Goal: Register for event/course

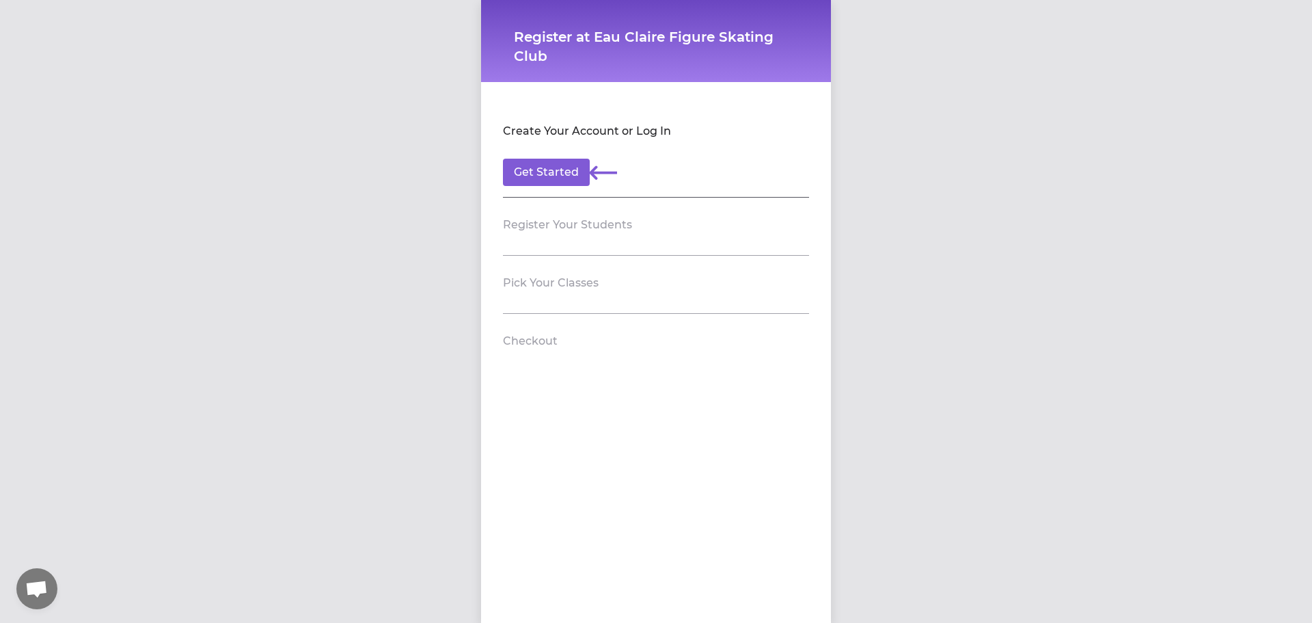
click at [550, 242] on section "Register Your Students" at bounding box center [656, 227] width 306 height 58
drag, startPoint x: 546, startPoint y: 234, endPoint x: 548, endPoint y: 218, distance: 15.8
click at [546, 232] on header "Register Your Students" at bounding box center [656, 225] width 306 height 22
click at [548, 218] on h2 "Register Your Students" at bounding box center [567, 225] width 129 height 16
click at [540, 178] on button "Get Started" at bounding box center [546, 172] width 87 height 27
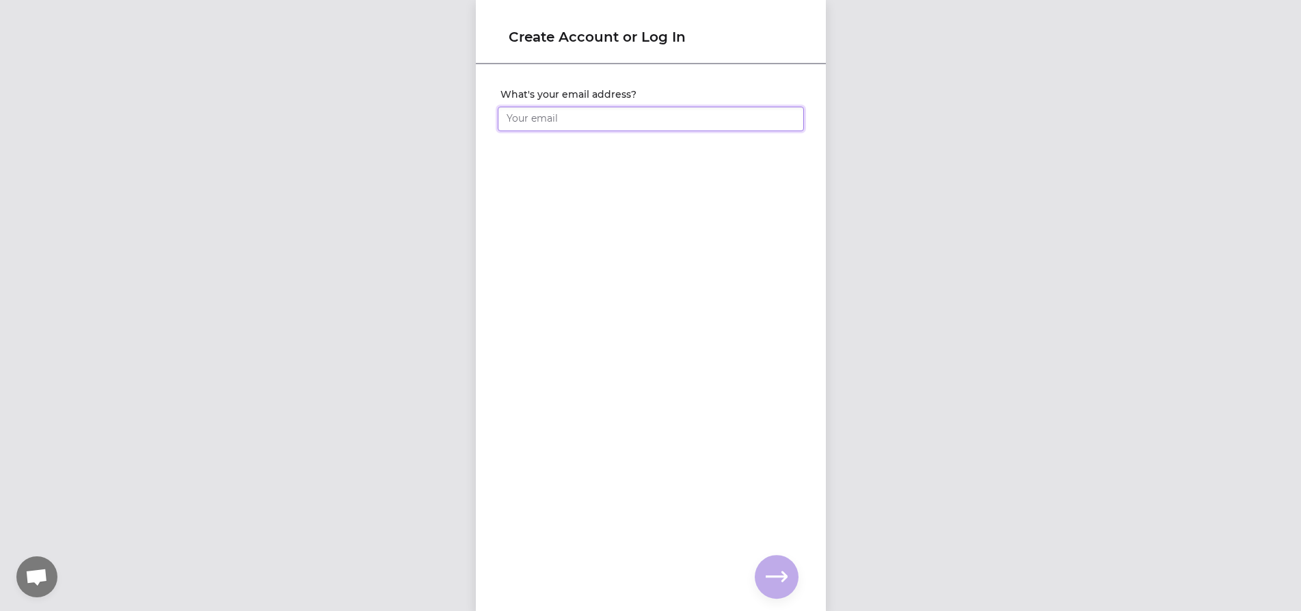
type input "[EMAIL_ADDRESS][DOMAIN_NAME]"
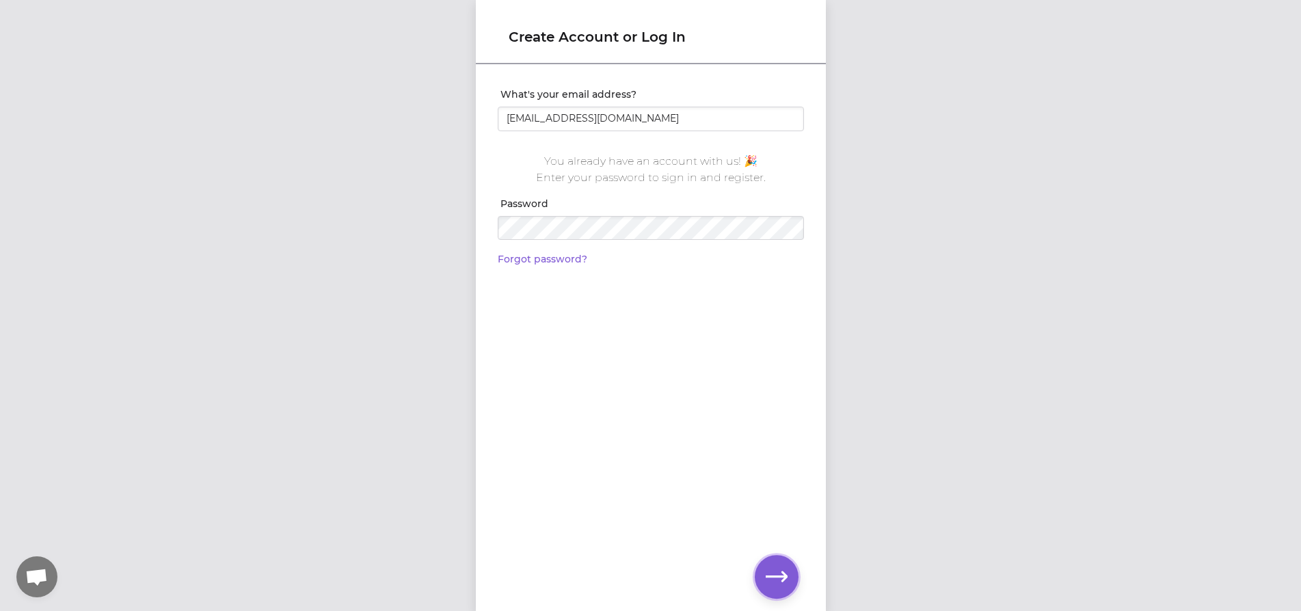
click at [784, 583] on icon "button" at bounding box center [777, 577] width 22 height 22
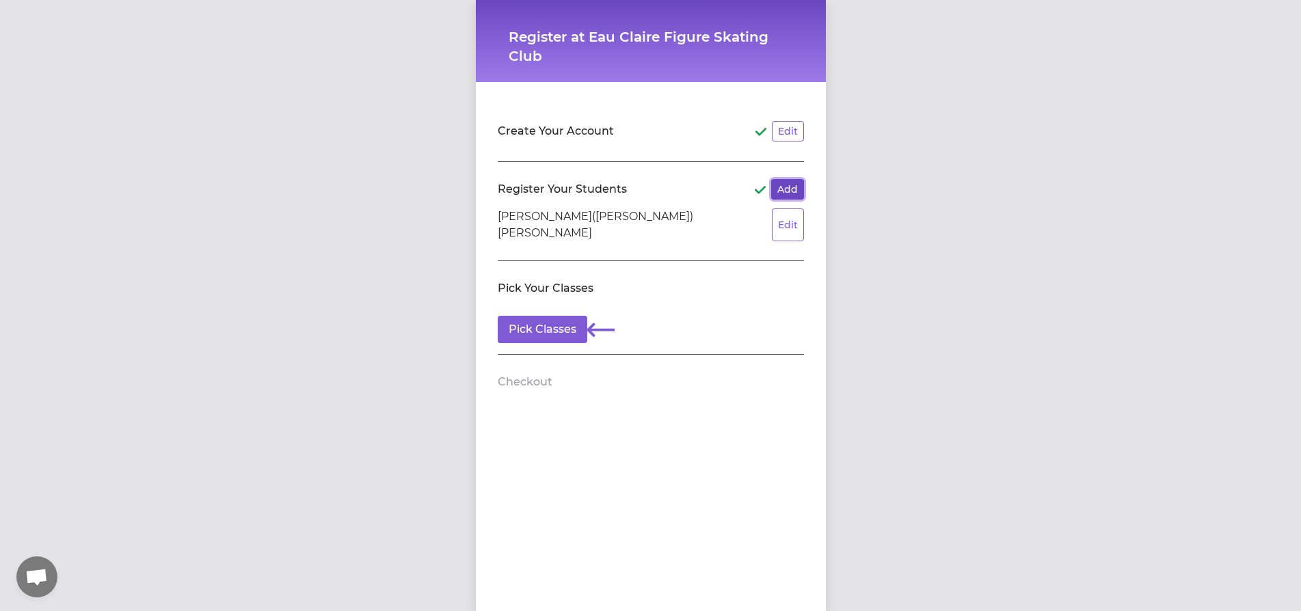
click at [786, 188] on button "Add" at bounding box center [787, 189] width 33 height 21
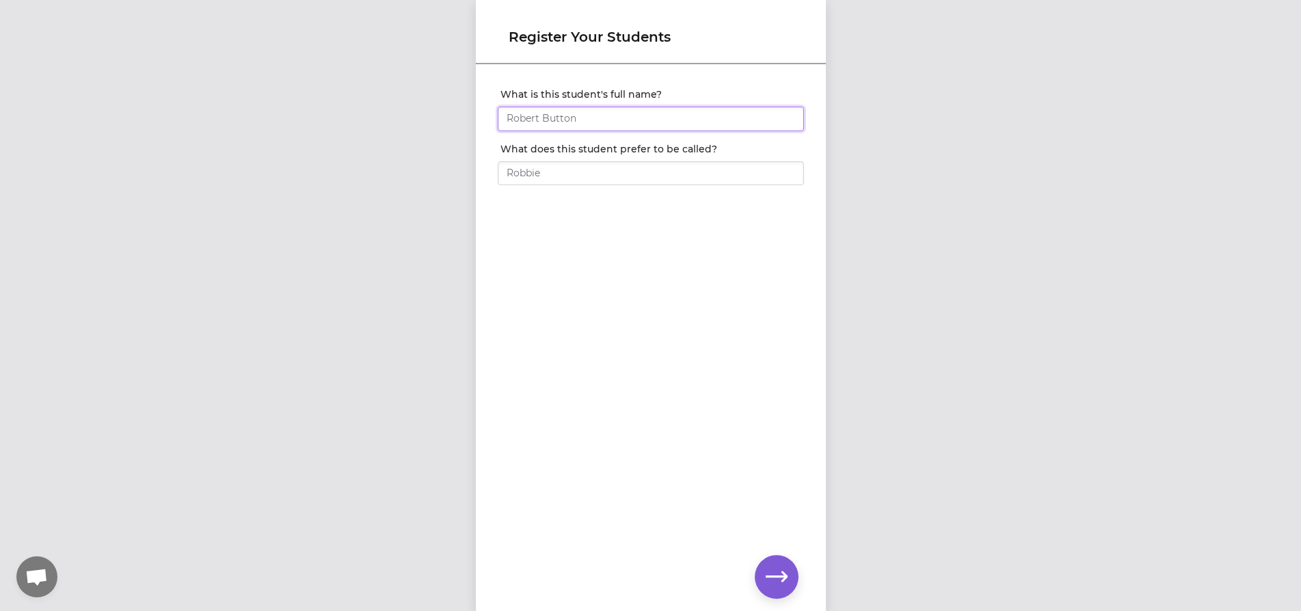
click at [558, 113] on input "What is this student's full name?" at bounding box center [651, 119] width 306 height 25
type input "[PERSON_NAME]"
click at [764, 567] on button "button" at bounding box center [777, 577] width 44 height 44
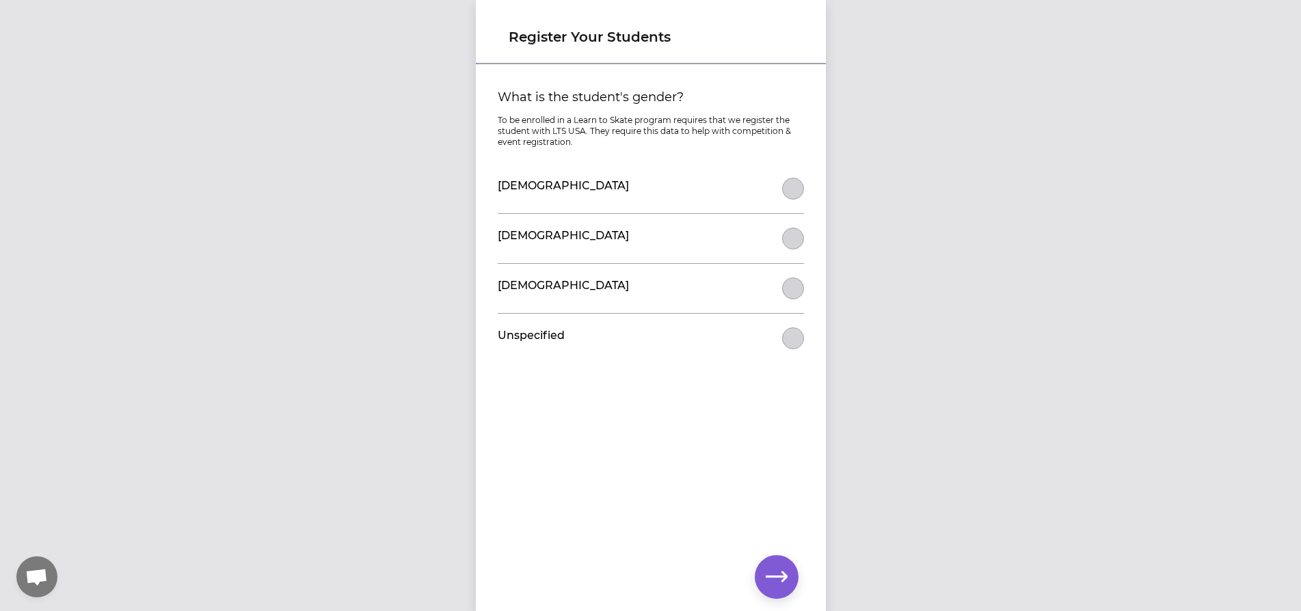
click at [797, 198] on div "[DEMOGRAPHIC_DATA]" at bounding box center [651, 188] width 306 height 49
click at [787, 183] on button "What is the student's gender?" at bounding box center [793, 189] width 22 height 22
click at [783, 574] on icon "button" at bounding box center [777, 576] width 22 height 10
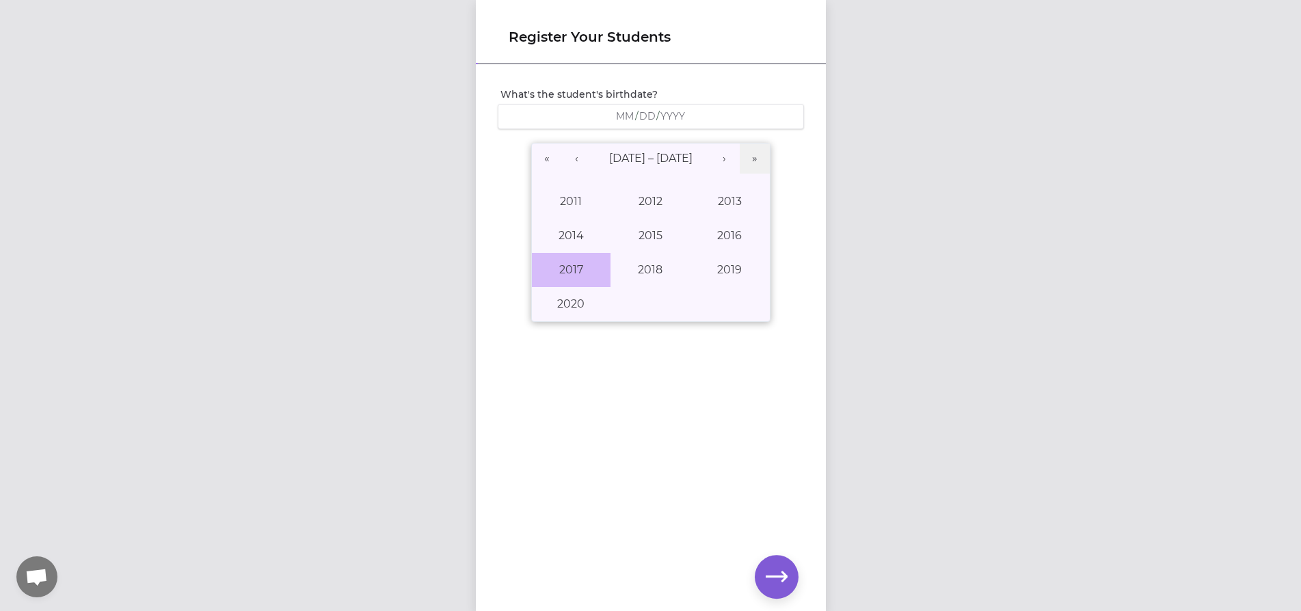
click at [593, 266] on button "2017" at bounding box center [571, 270] width 79 height 34
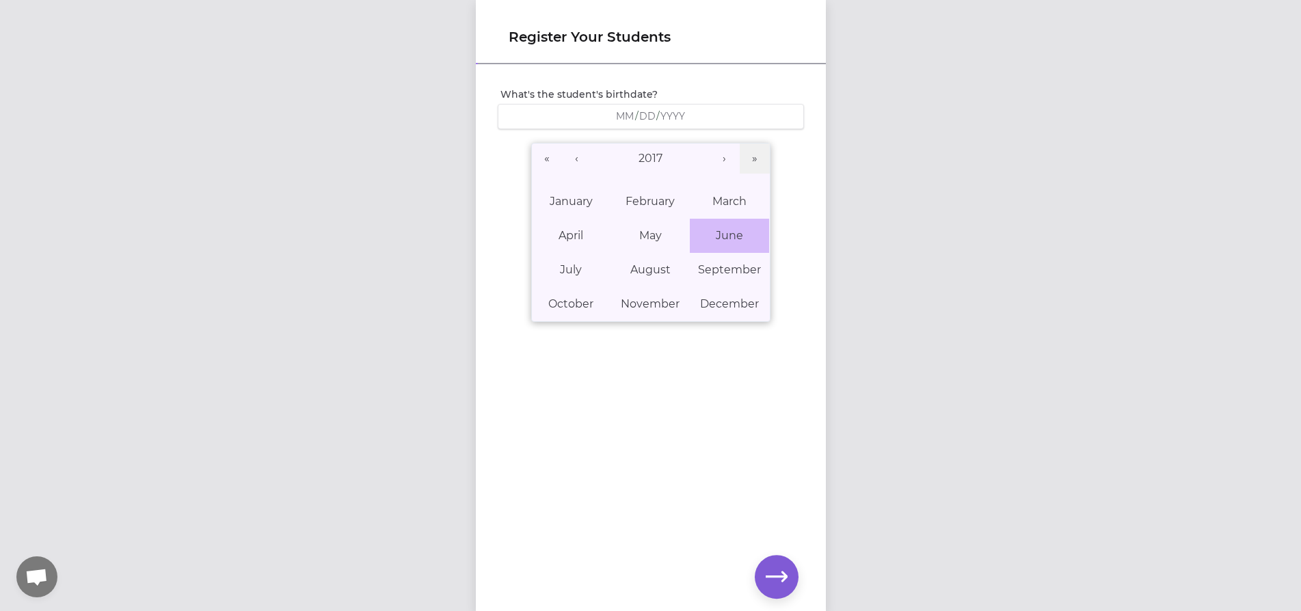
click at [716, 240] on abbr "June" at bounding box center [729, 235] width 27 height 13
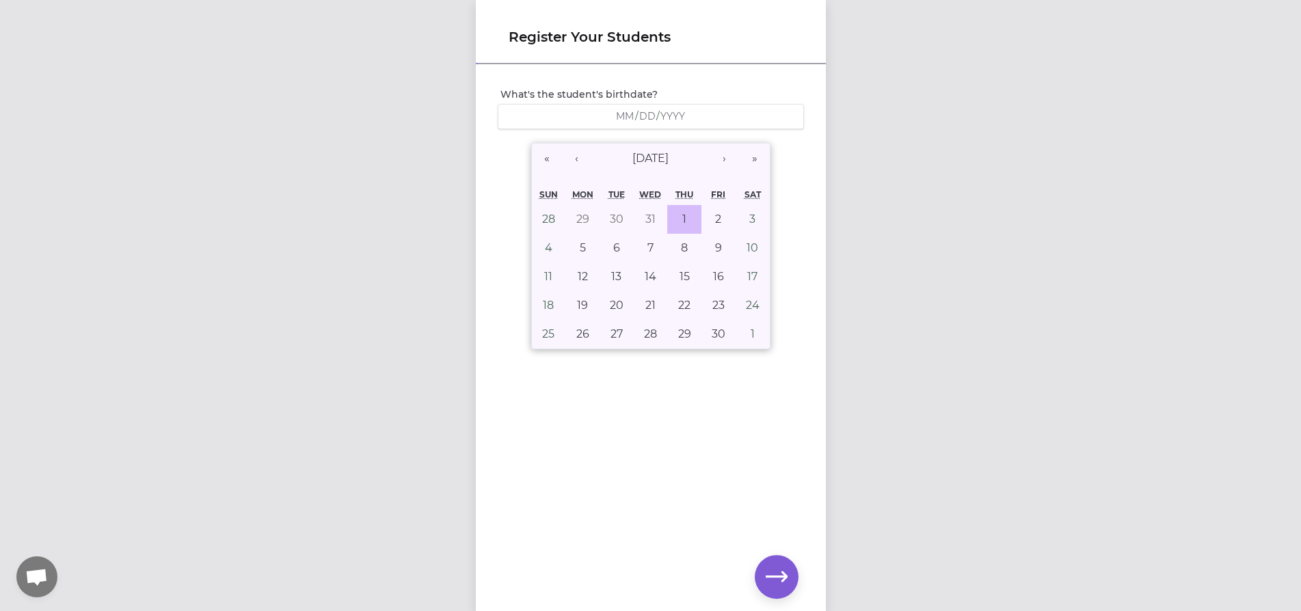
click at [687, 222] on button "1" at bounding box center [684, 219] width 34 height 29
type input "[DATE]"
type input "6"
type input "1"
type input "2017"
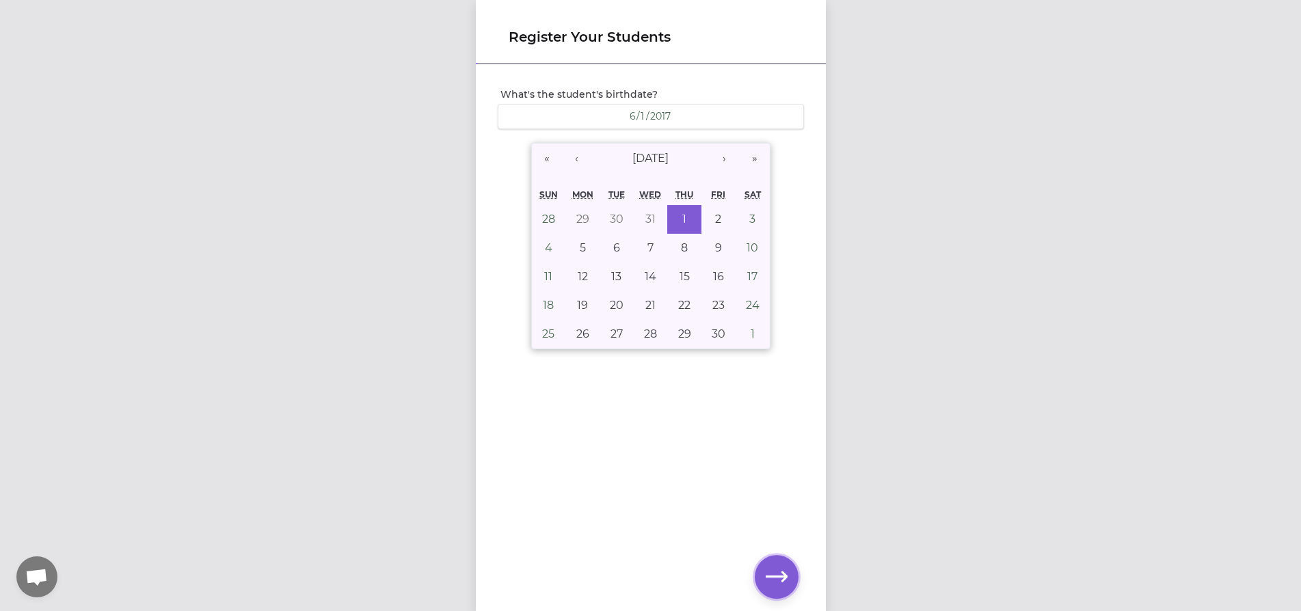
click at [777, 576] on icon "button" at bounding box center [777, 576] width 22 height 10
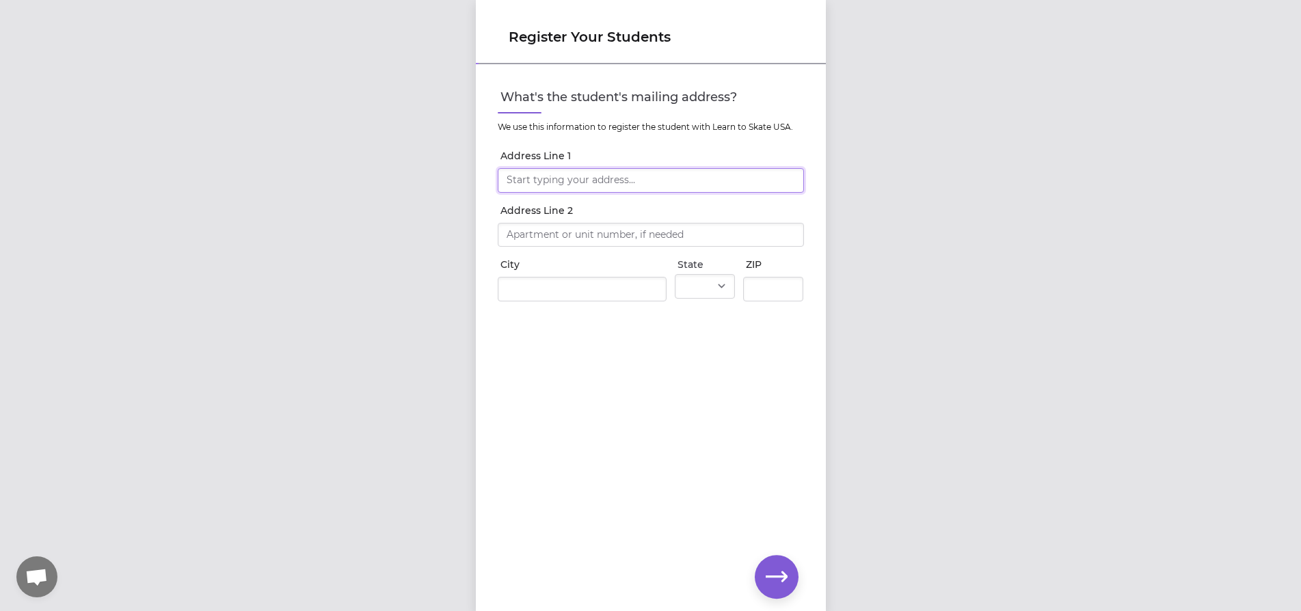
click at [561, 176] on input "Address Line 1" at bounding box center [651, 180] width 306 height 25
type input "[STREET_ADDRESS]"
type input "EAU CLAIRE"
select select "WI"
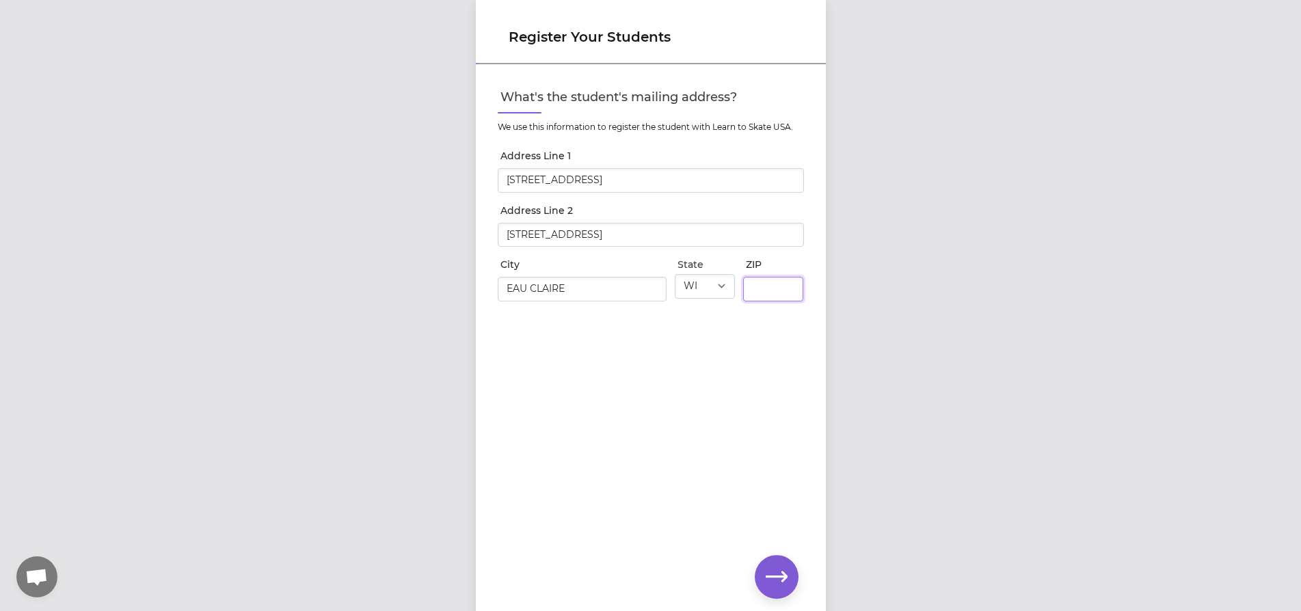
type input "54701-4094"
click at [772, 571] on icon "button" at bounding box center [777, 577] width 22 height 22
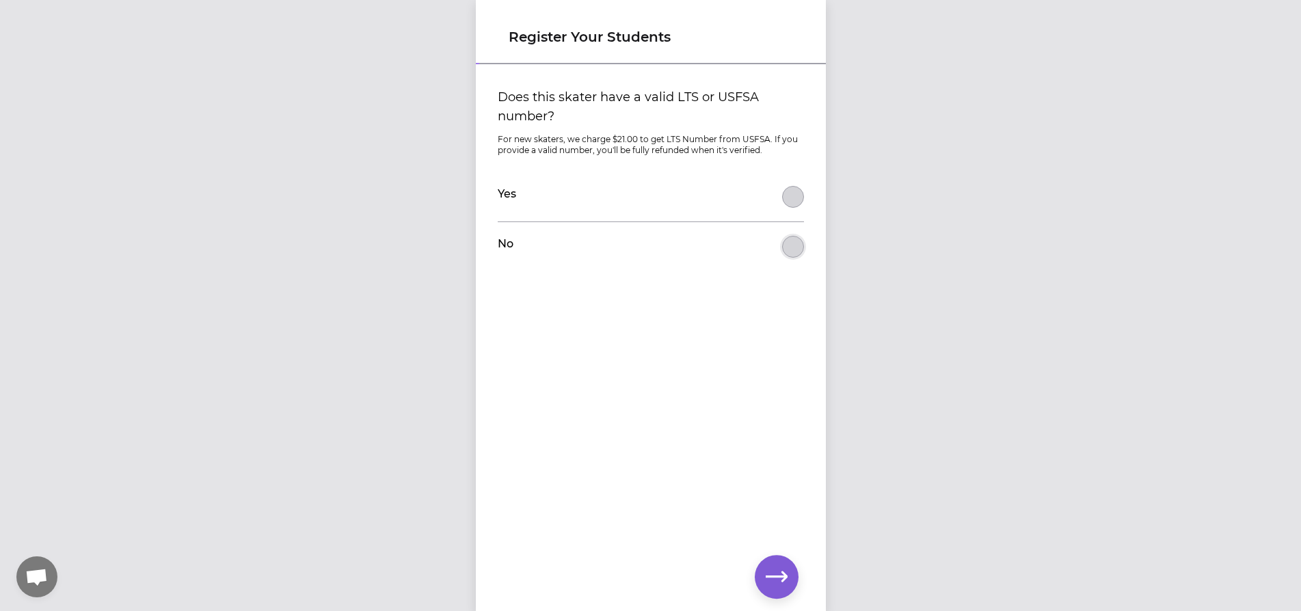
click at [790, 248] on button "Does this skater have a valid LTS or USFSA number?" at bounding box center [793, 247] width 22 height 22
click at [772, 578] on icon "button" at bounding box center [777, 577] width 22 height 22
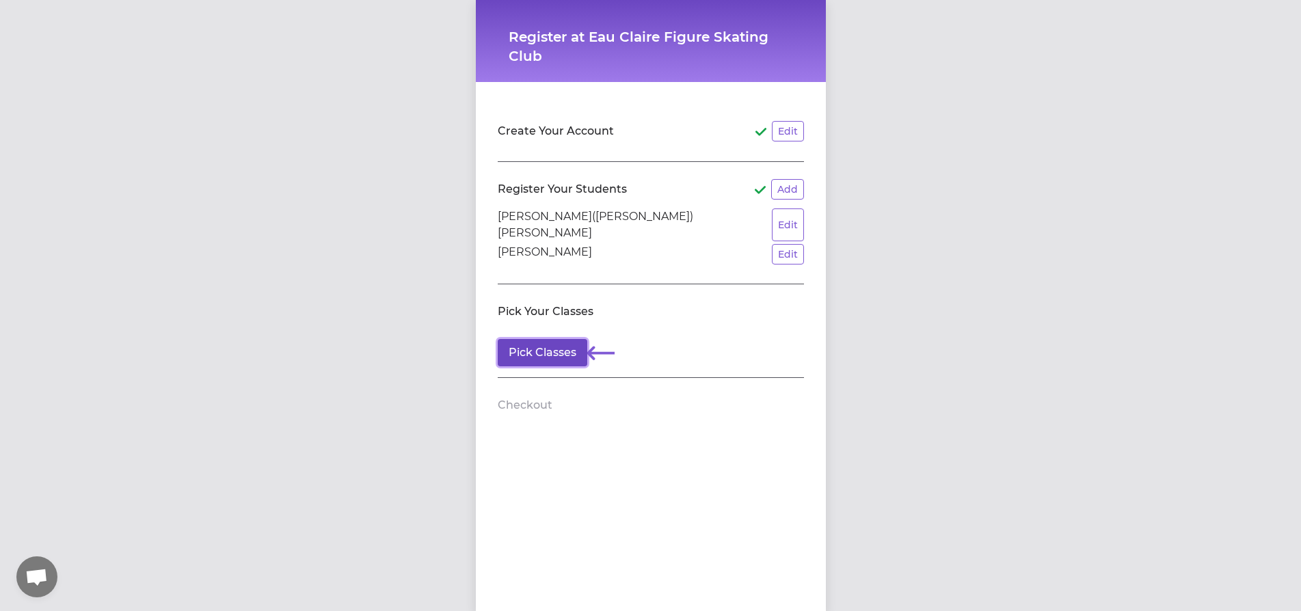
click at [533, 349] on button "Pick Classes" at bounding box center [543, 352] width 90 height 27
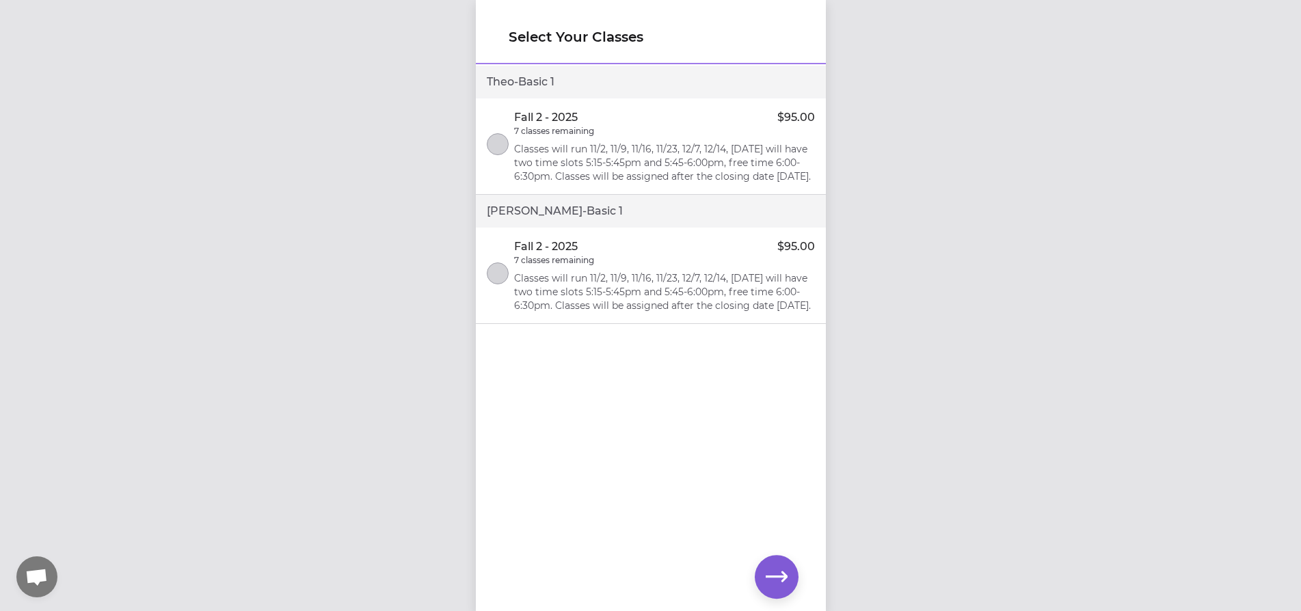
scroll to position [12, 0]
click at [767, 587] on icon "button" at bounding box center [777, 577] width 22 height 22
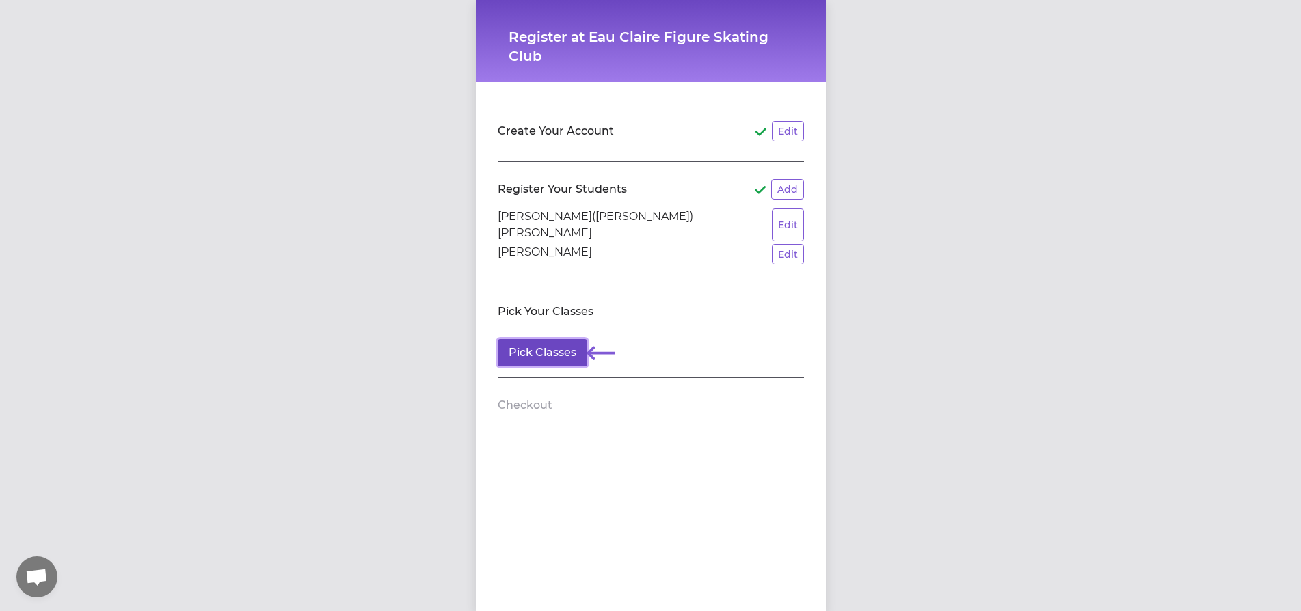
click at [550, 339] on button "Pick Classes" at bounding box center [543, 352] width 90 height 27
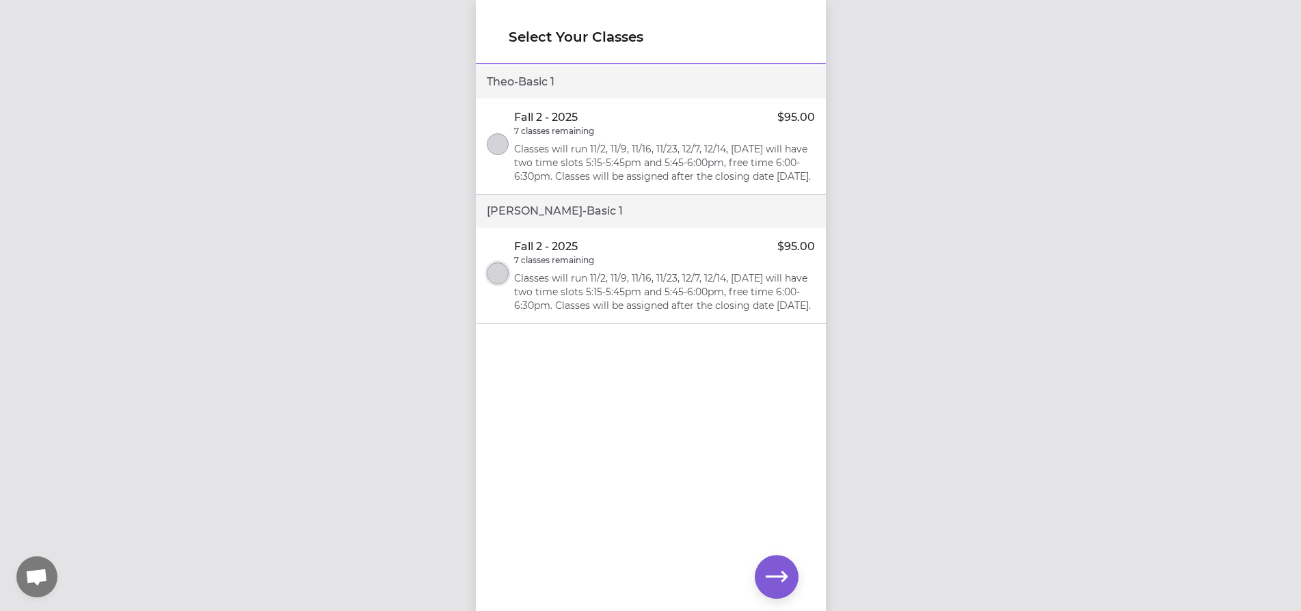
click at [494, 284] on button "select class" at bounding box center [498, 273] width 22 height 22
click at [787, 585] on icon "button" at bounding box center [777, 577] width 22 height 22
